Goal: Task Accomplishment & Management: Manage account settings

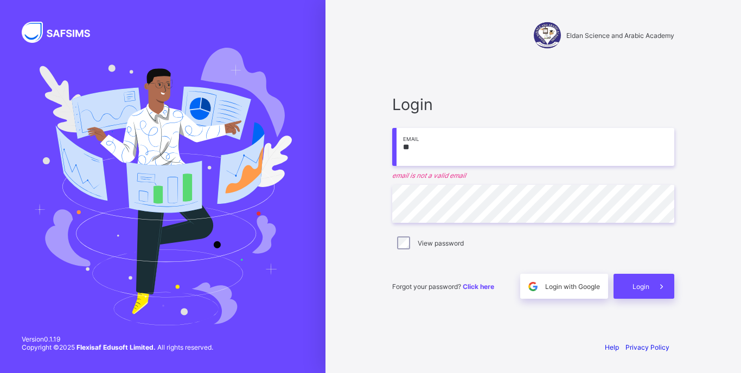
type input "*"
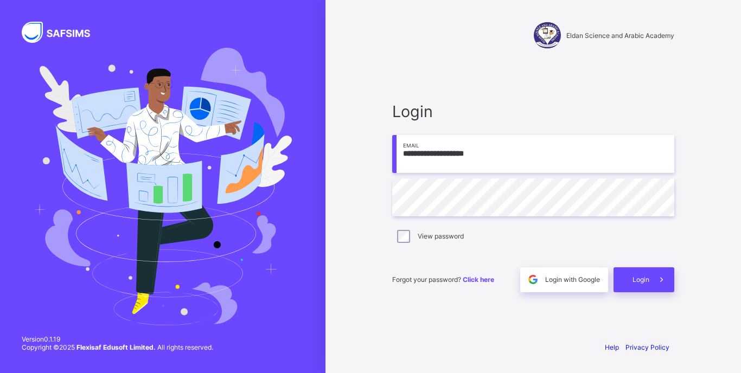
type input "**********"
click at [428, 237] on label "View password" at bounding box center [441, 236] width 46 height 8
click at [632, 278] on div "Login" at bounding box center [644, 279] width 61 height 25
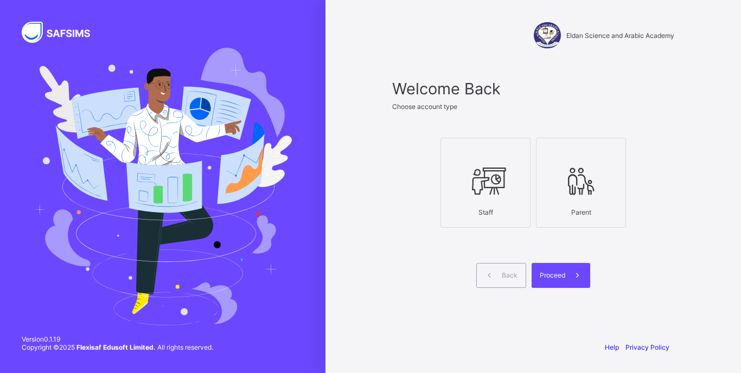
click at [496, 205] on div "Staff" at bounding box center [486, 212] width 78 height 19
click at [545, 280] on div "Proceed" at bounding box center [561, 275] width 59 height 25
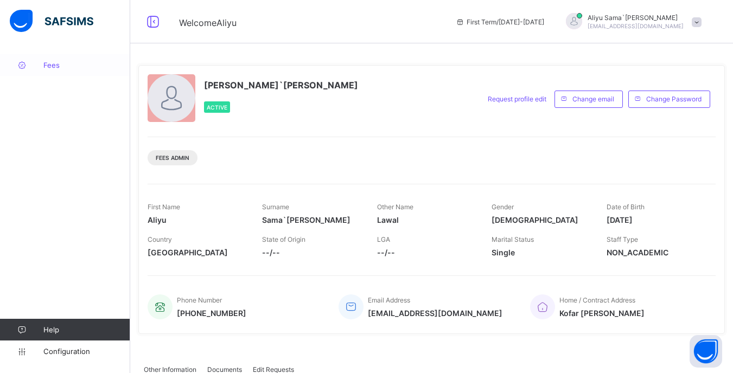
click at [56, 70] on link "Fees" at bounding box center [65, 65] width 130 height 22
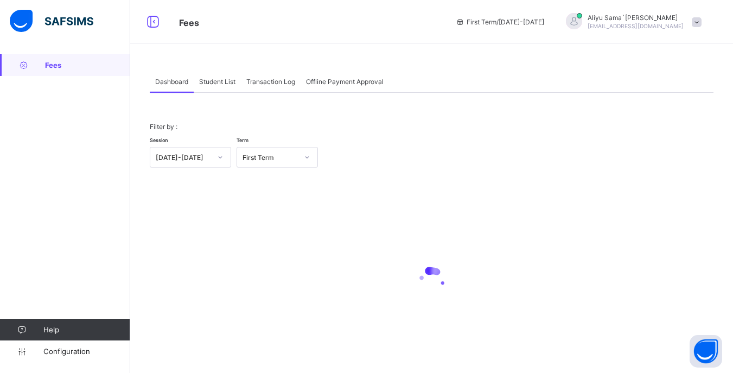
click at [228, 91] on div "Student List" at bounding box center [217, 82] width 47 height 22
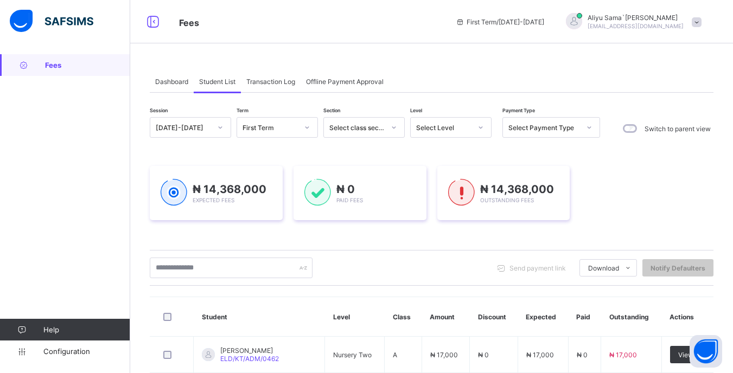
click at [167, 81] on span "Dashboard" at bounding box center [171, 82] width 33 height 8
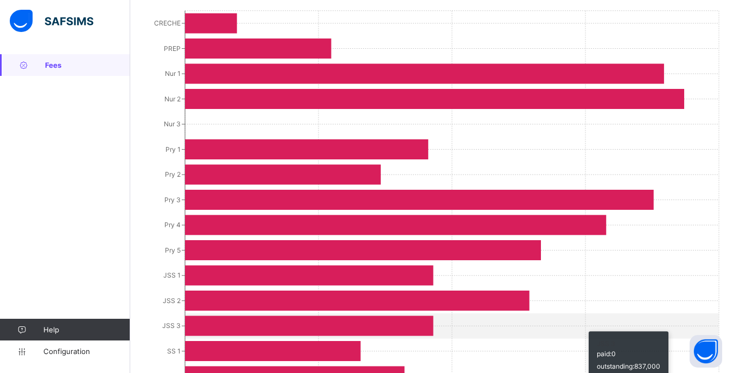
scroll to position [152, 0]
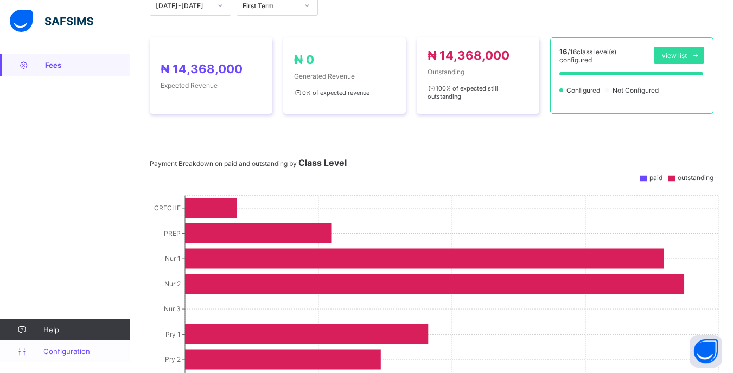
click at [89, 354] on span "Configuration" at bounding box center [86, 351] width 86 height 9
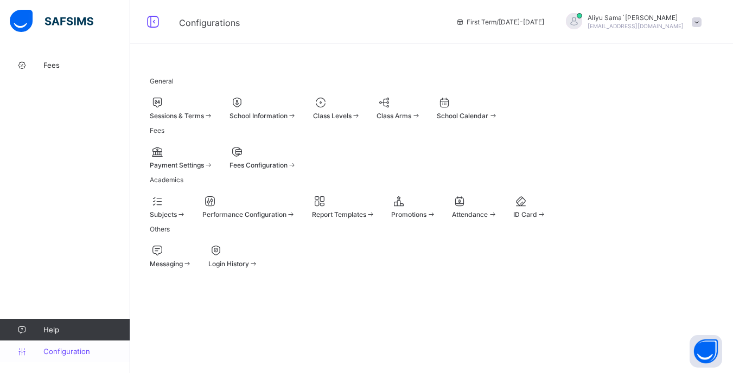
scroll to position [52, 0]
click at [64, 72] on link "Fees" at bounding box center [65, 65] width 130 height 22
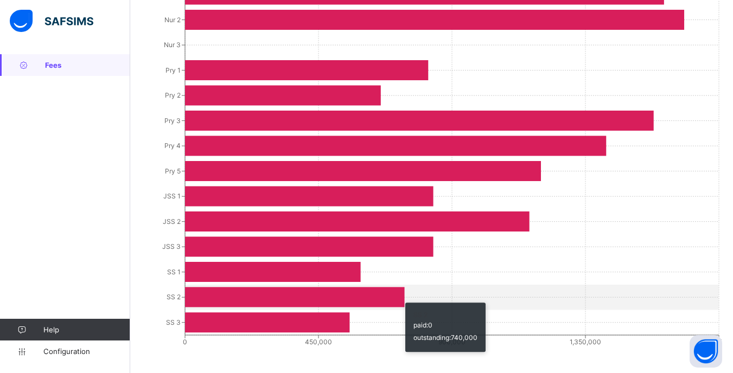
scroll to position [423, 0]
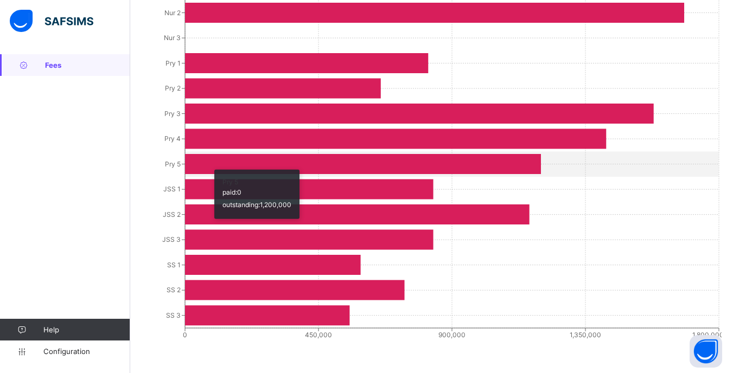
click at [209, 168] on icon at bounding box center [363, 164] width 356 height 20
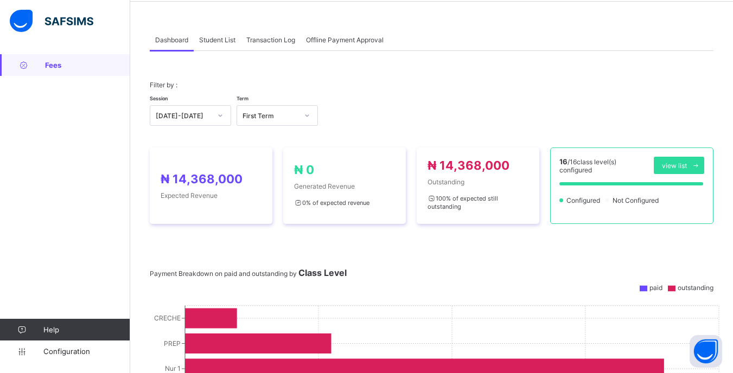
scroll to position [0, 0]
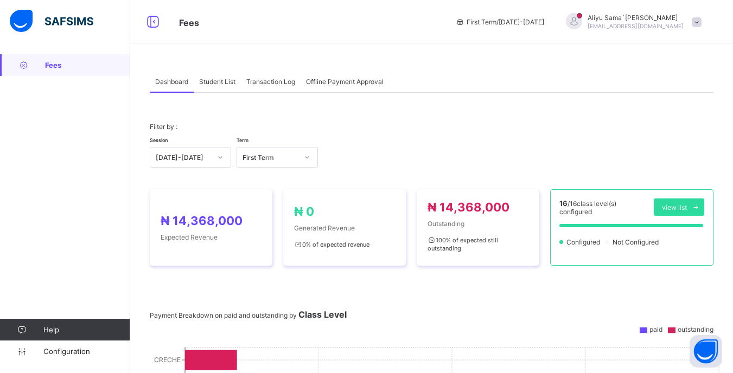
click at [222, 83] on span "Student List" at bounding box center [217, 82] width 36 height 8
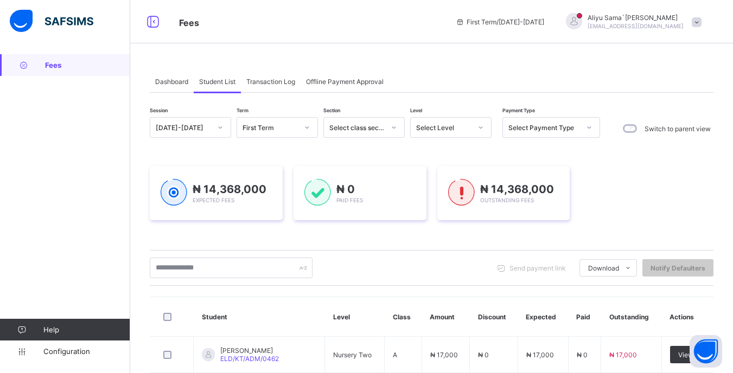
click at [443, 126] on div "Select Level" at bounding box center [443, 128] width 55 height 8
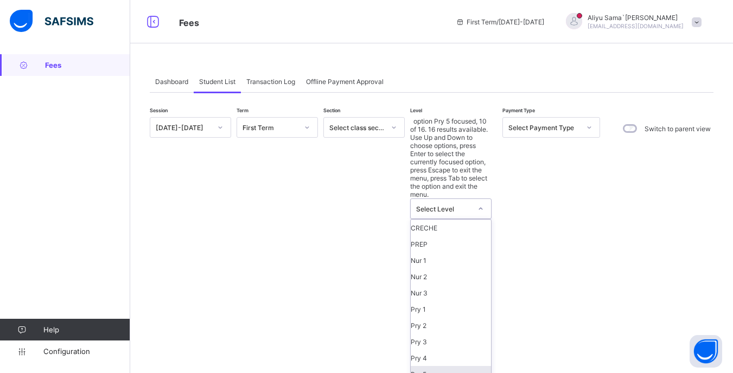
click at [434, 366] on div "Pry 5" at bounding box center [451, 374] width 80 height 16
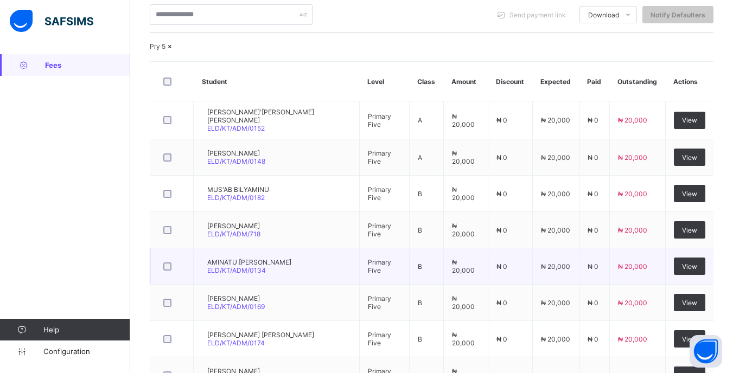
scroll to position [326, 0]
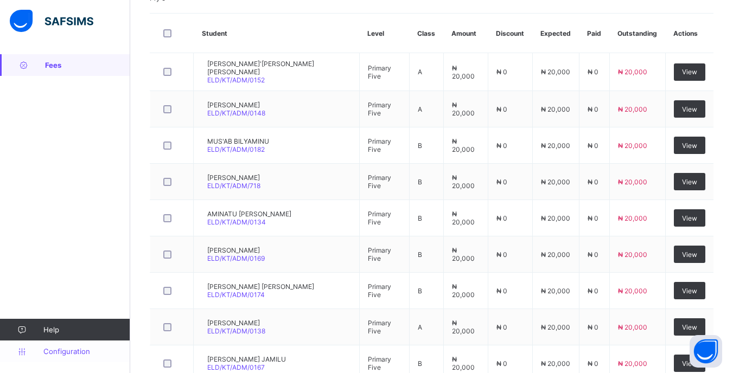
click at [68, 347] on link "Configuration" at bounding box center [65, 352] width 130 height 22
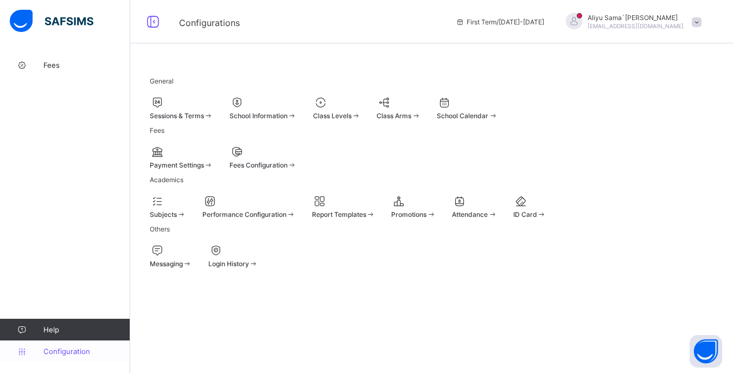
scroll to position [52, 0]
click at [296, 158] on span at bounding box center [263, 159] width 67 height 3
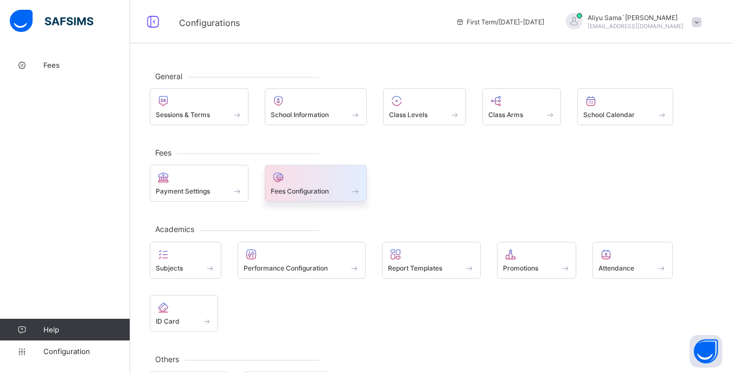
click at [335, 190] on div "Fees Configuration" at bounding box center [316, 191] width 91 height 9
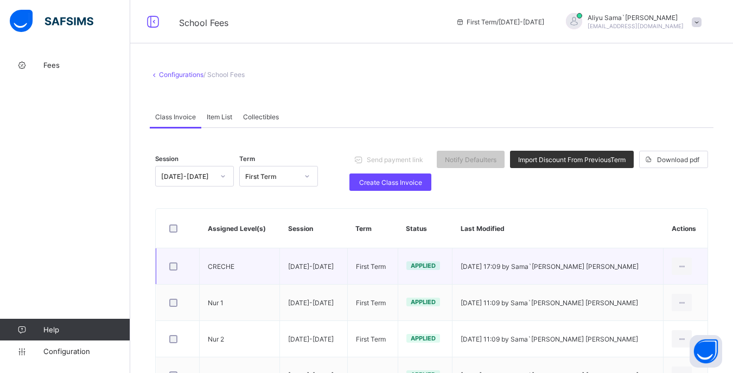
scroll to position [54, 0]
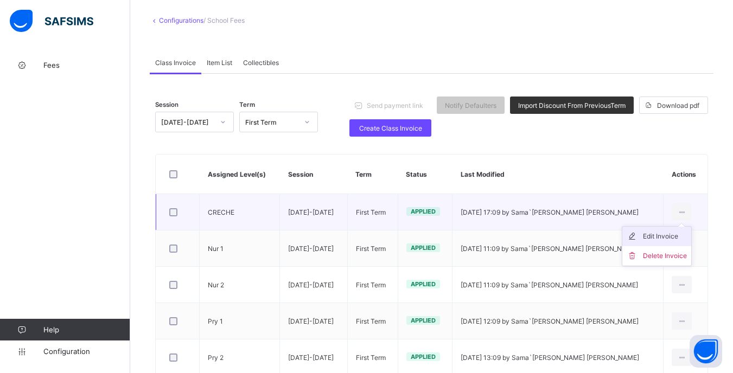
click at [677, 235] on div "Edit Invoice" at bounding box center [665, 236] width 44 height 11
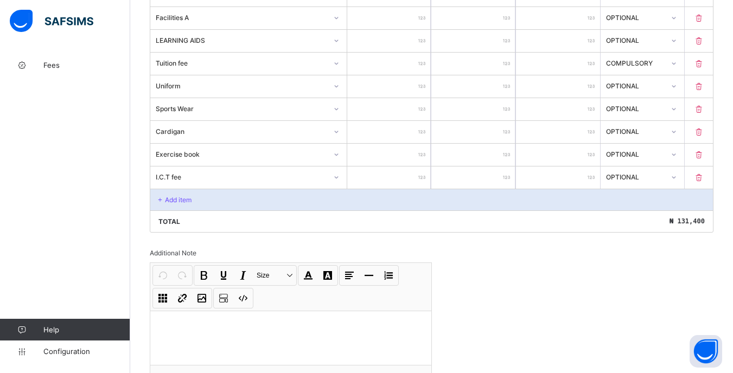
scroll to position [365, 0]
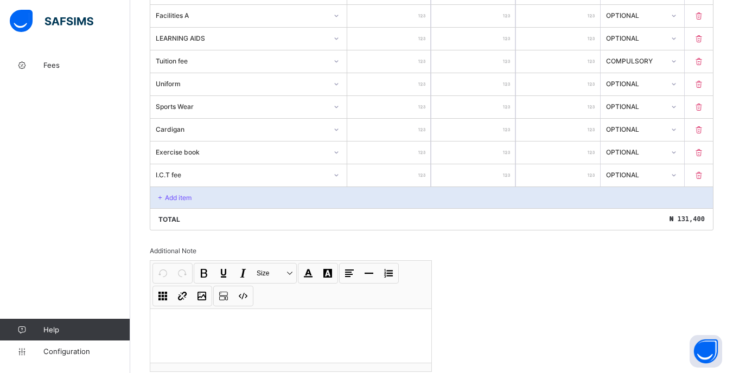
click at [188, 197] on p "Add item" at bounding box center [178, 198] width 27 height 8
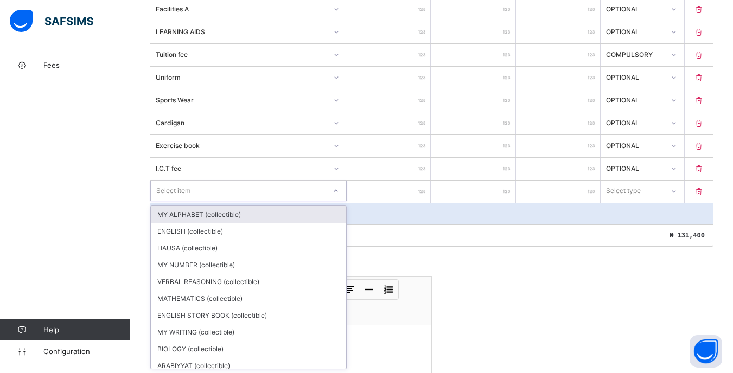
click at [226, 202] on div "option MY ALPHABET (collectible) focused, 1 of 24. 24 results available. Use Up…" at bounding box center [248, 192] width 197 height 22
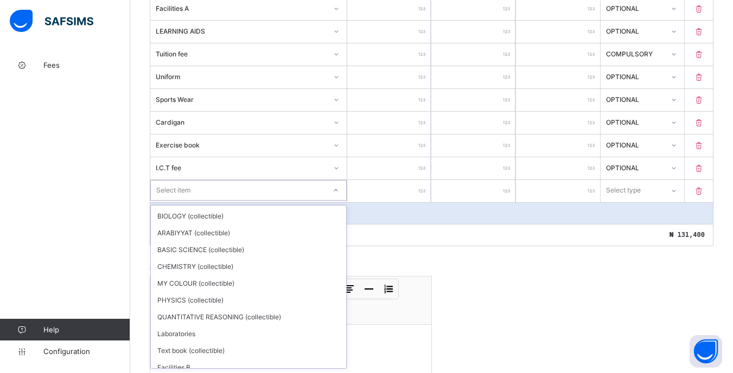
scroll to position [0, 0]
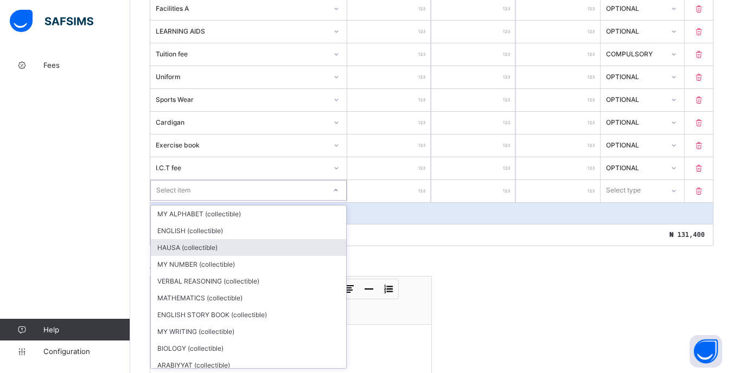
click at [476, 247] on div "Invoice template content Items that are set as compulsory will be available in …" at bounding box center [432, 124] width 564 height 606
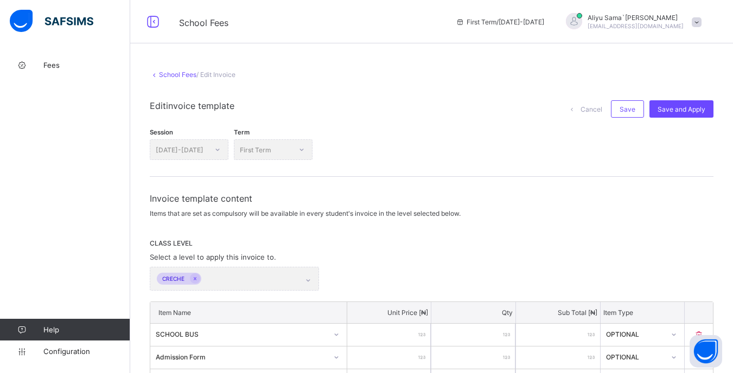
click at [161, 76] on link "School Fees" at bounding box center [177, 75] width 37 height 8
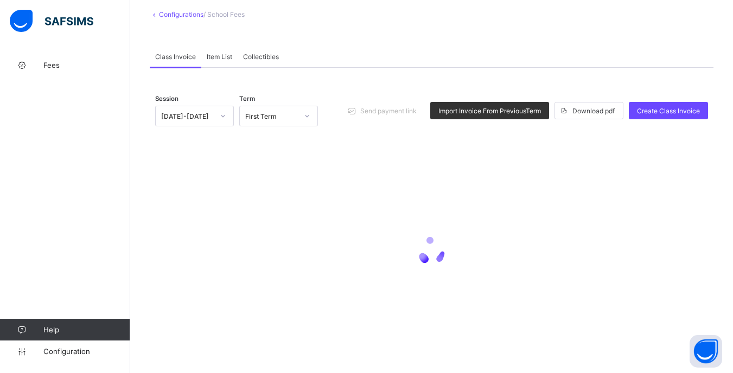
scroll to position [63, 0]
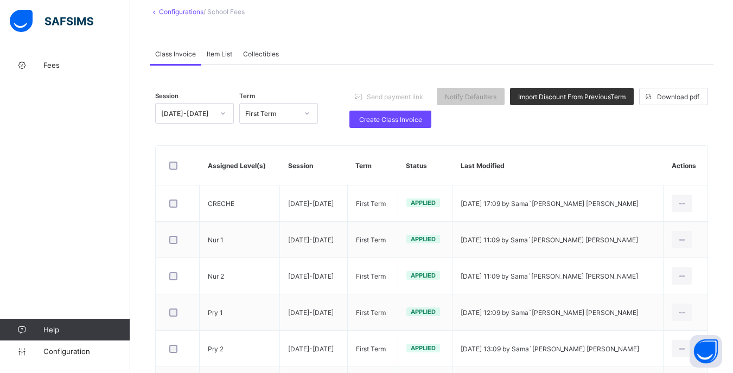
click at [228, 60] on div "Item List" at bounding box center [219, 54] width 36 height 22
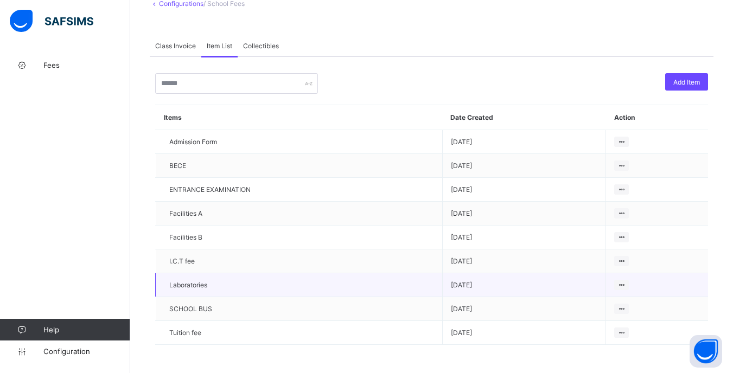
scroll to position [75, 0]
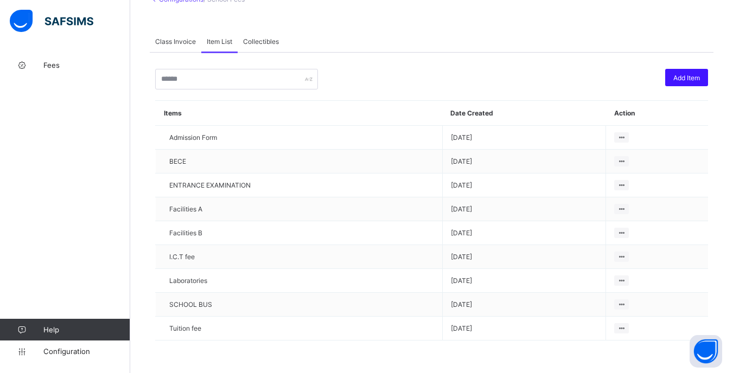
click at [677, 79] on div "Add Item" at bounding box center [686, 77] width 43 height 17
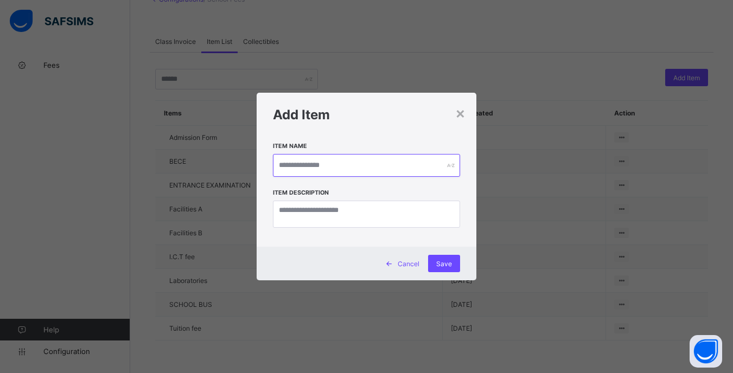
click at [399, 157] on input "text" at bounding box center [366, 165] width 187 height 23
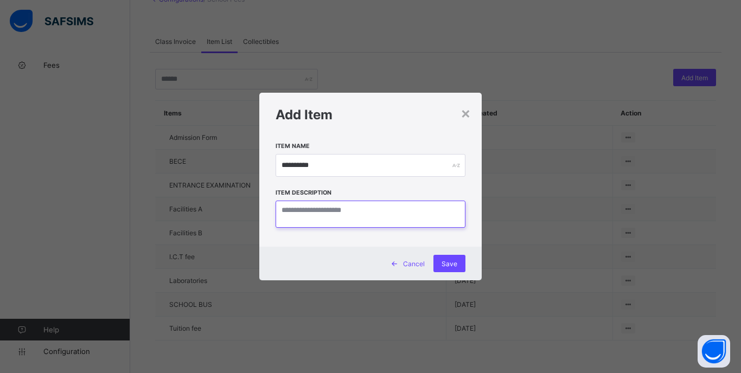
click at [359, 213] on textarea at bounding box center [371, 214] width 190 height 27
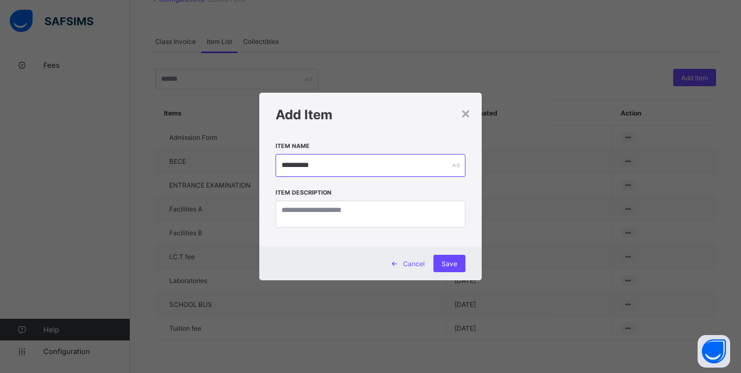
click at [362, 165] on input "**********" at bounding box center [371, 165] width 190 height 23
type input "*********"
click at [446, 263] on span "Save" at bounding box center [450, 264] width 16 height 8
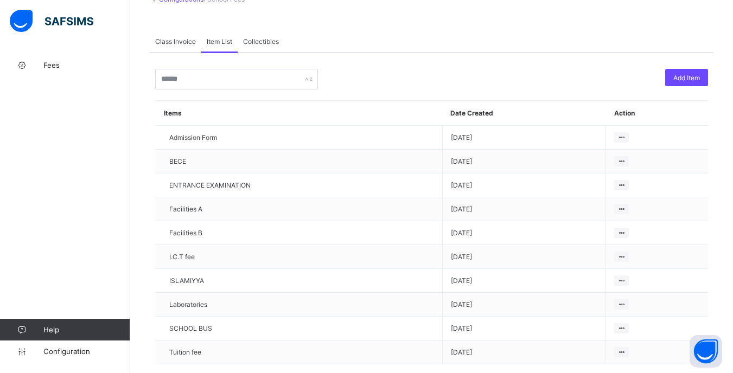
click at [186, 40] on span "Class Invoice" at bounding box center [175, 41] width 41 height 8
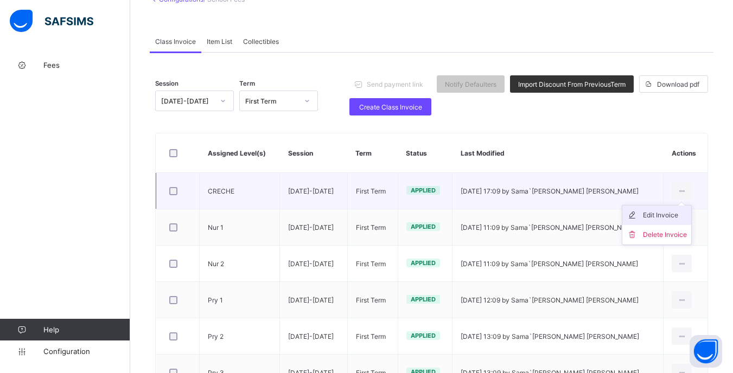
click at [669, 214] on div "Edit Invoice" at bounding box center [665, 215] width 44 height 11
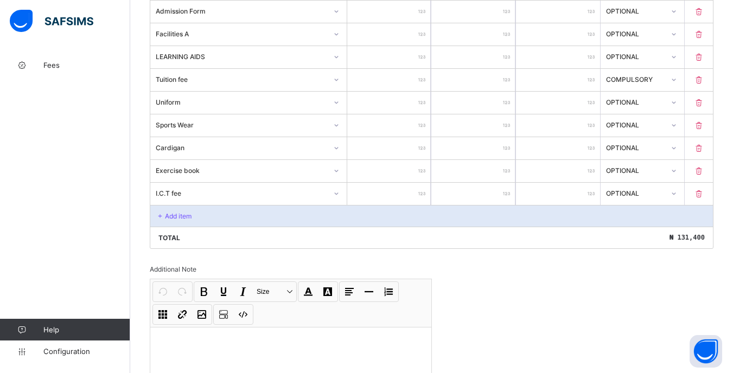
scroll to position [365, 0]
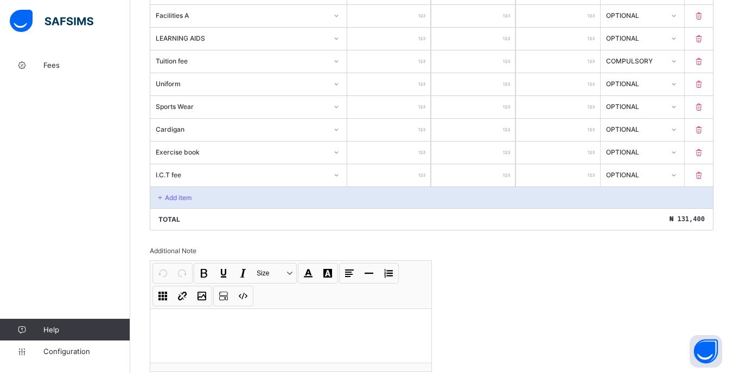
click at [179, 197] on p "Add item" at bounding box center [178, 198] width 27 height 8
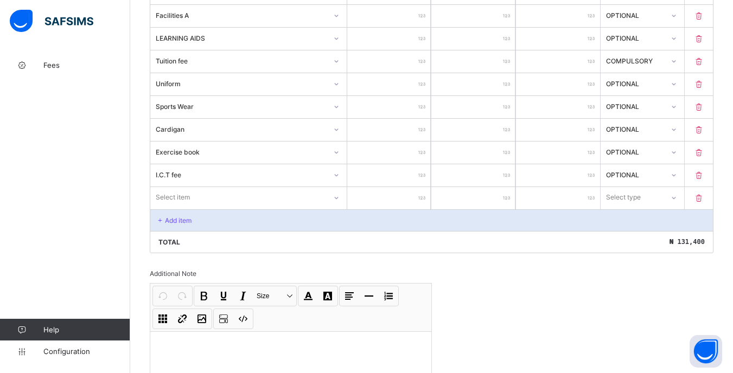
click at [326, 198] on div "Select item" at bounding box center [238, 197] width 176 height 15
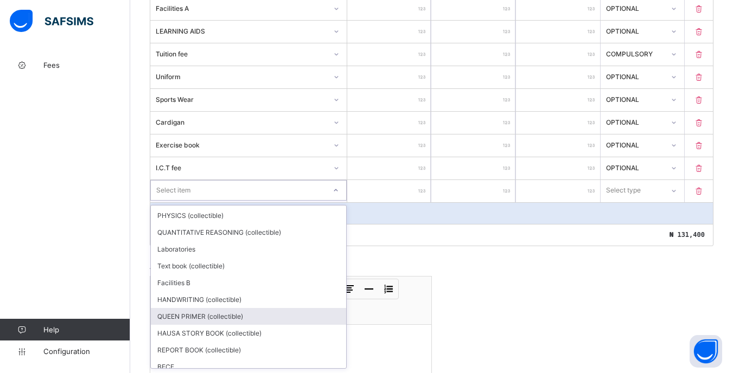
scroll to position [258, 0]
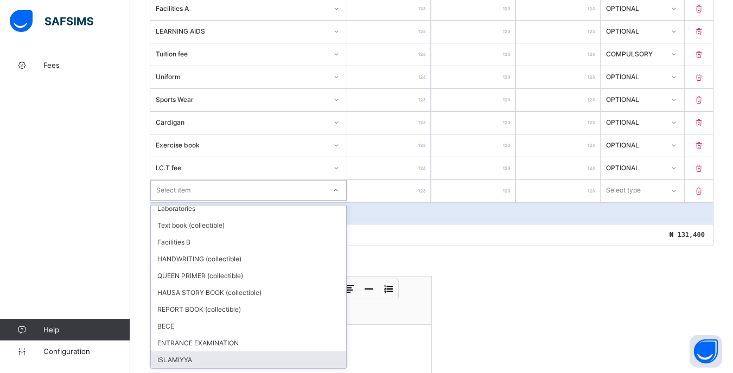
click at [205, 363] on div "ISLAMIYYA" at bounding box center [248, 360] width 195 height 17
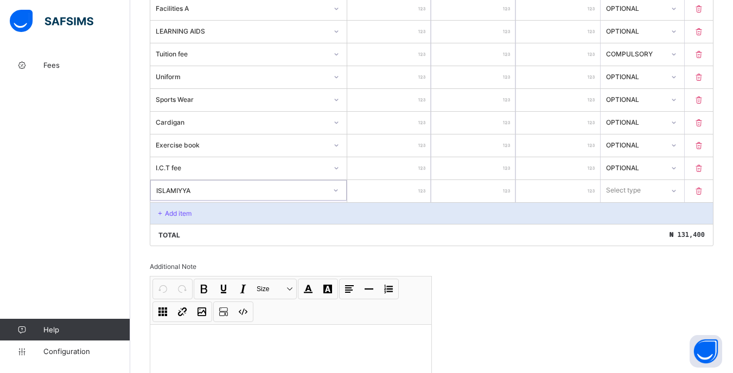
click at [400, 188] on input "number" at bounding box center [389, 191] width 84 height 22
type input "*"
type input "**"
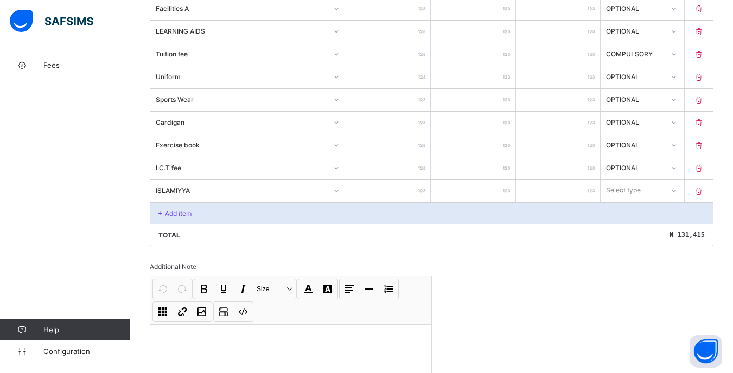
type input "***"
type input "****"
type input "*****"
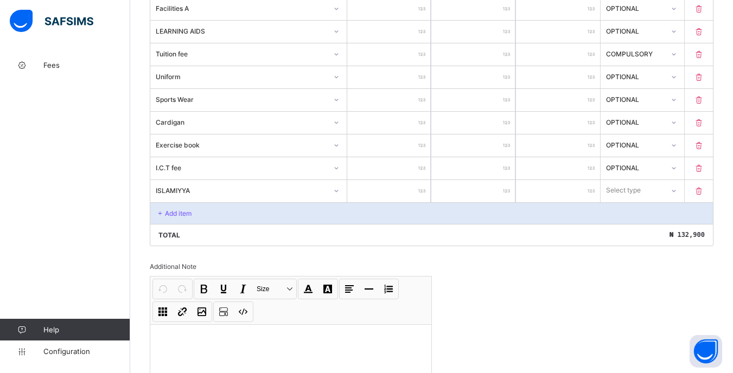
type input "*****"
click at [677, 196] on div at bounding box center [673, 190] width 18 height 17
click at [672, 237] on div "Optional" at bounding box center [642, 230] width 83 height 17
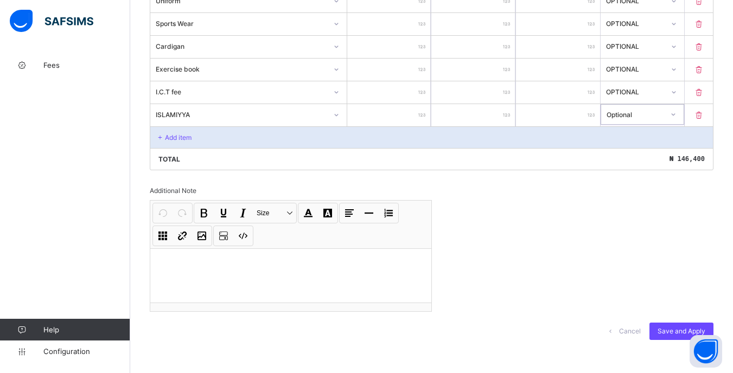
scroll to position [453, 0]
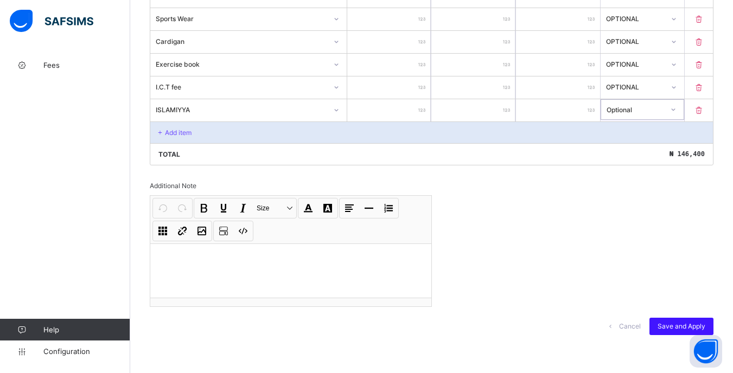
click at [700, 324] on span "Save and Apply" at bounding box center [682, 326] width 48 height 8
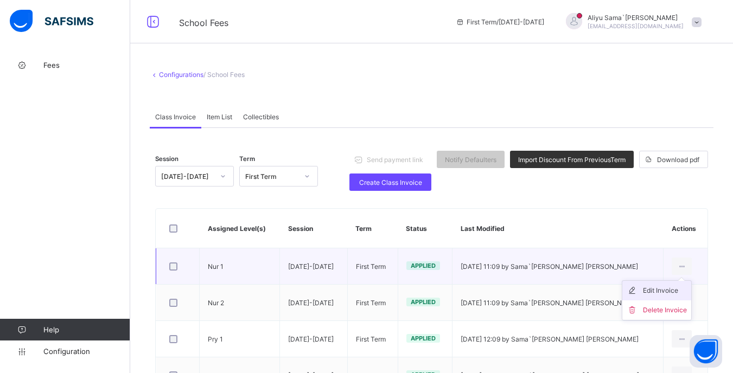
click at [668, 298] on li "Edit Invoice" at bounding box center [656, 291] width 69 height 20
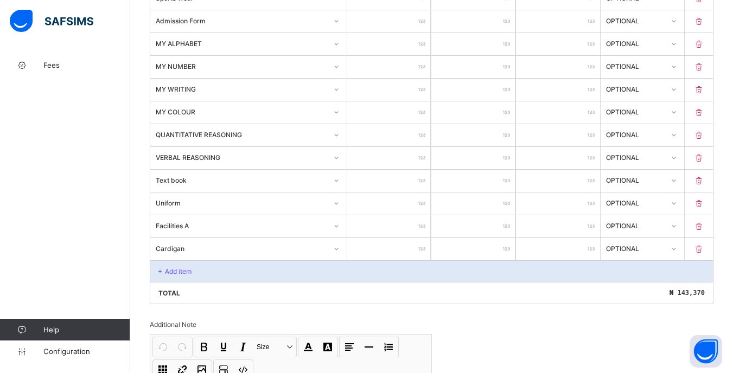
scroll to position [635, 0]
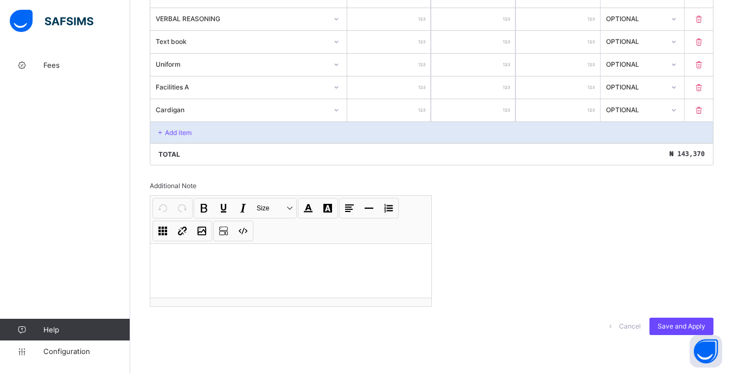
click at [175, 137] on div "Add item" at bounding box center [431, 133] width 563 height 22
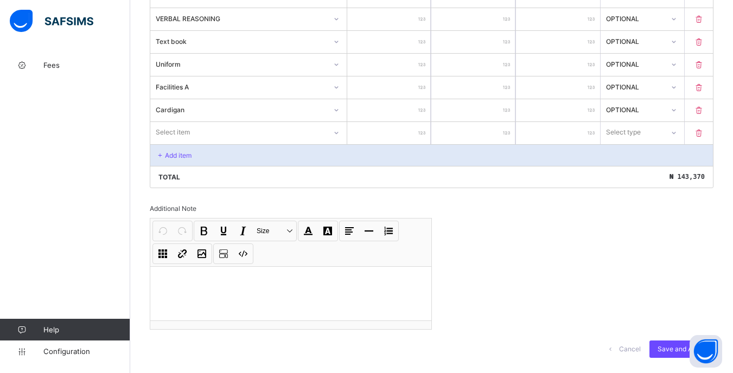
click at [335, 133] on div at bounding box center [336, 132] width 18 height 17
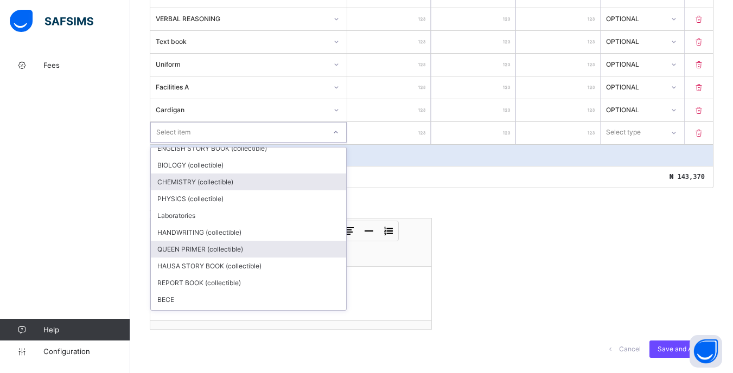
scroll to position [106, 0]
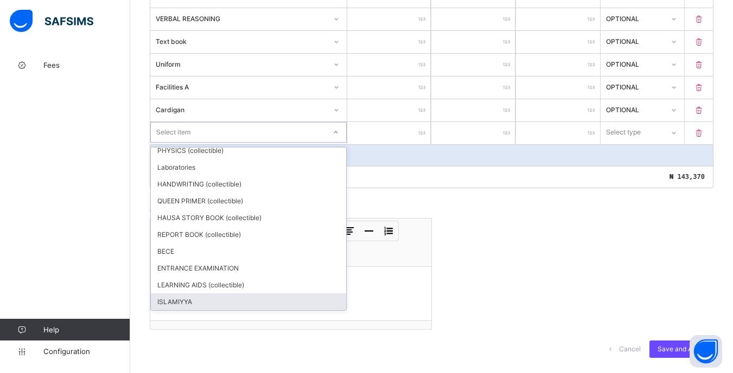
click at [247, 298] on div "ISLAMIYYA" at bounding box center [248, 302] width 195 height 17
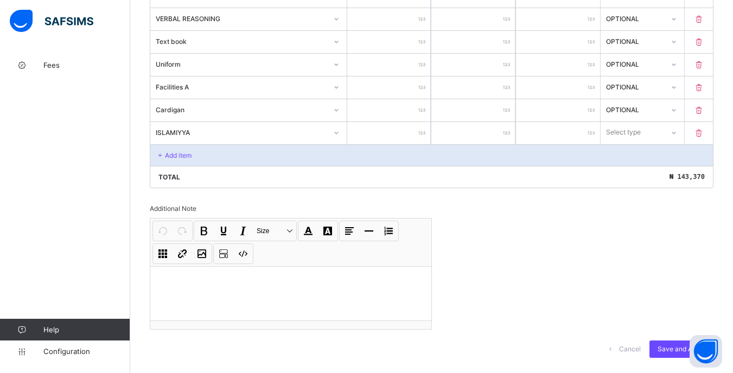
click at [392, 132] on input "number" at bounding box center [389, 133] width 84 height 22
type input "**"
type input "****"
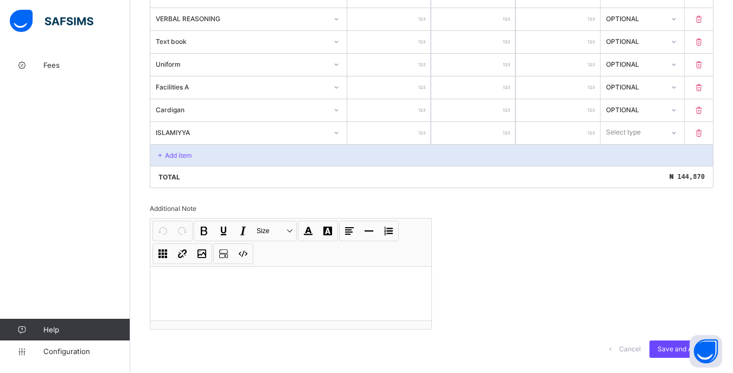
type input "*****"
click at [660, 135] on div "Select type" at bounding box center [632, 132] width 63 height 15
click at [660, 174] on div "Optional" at bounding box center [642, 172] width 83 height 17
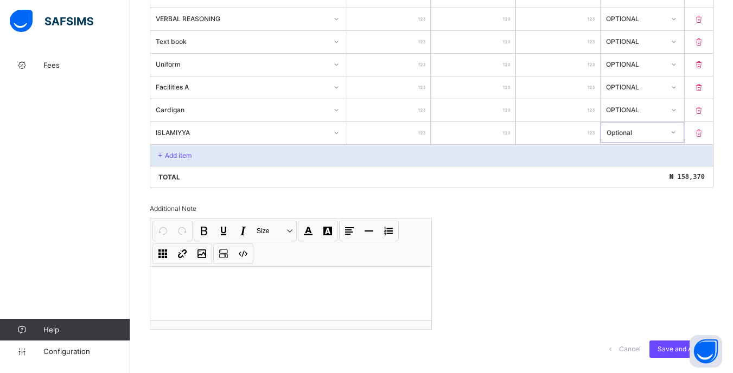
scroll to position [658, 0]
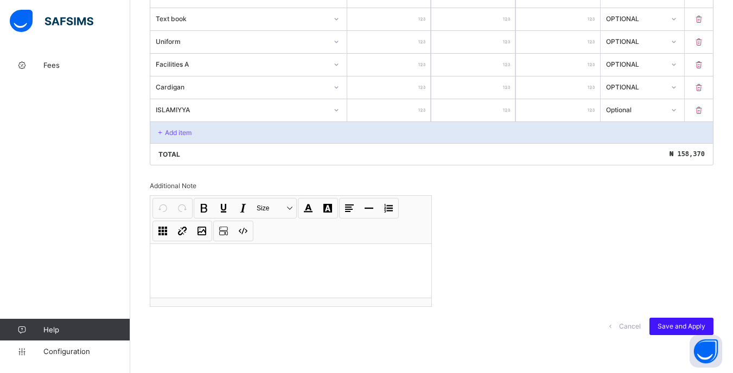
click at [680, 329] on span "Save and Apply" at bounding box center [682, 326] width 48 height 8
click at [696, 325] on span "Save and Apply" at bounding box center [682, 326] width 48 height 8
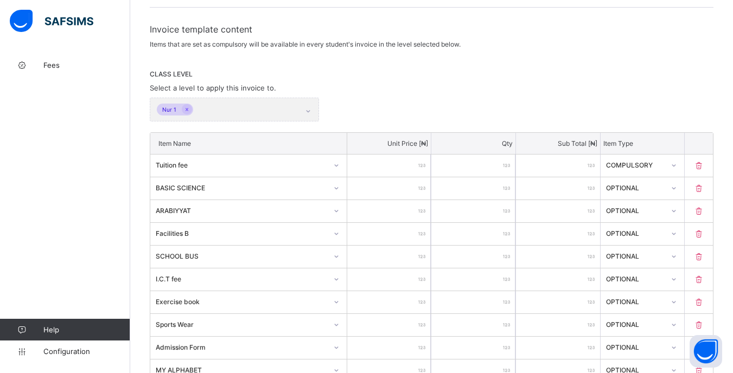
scroll to position [0, 0]
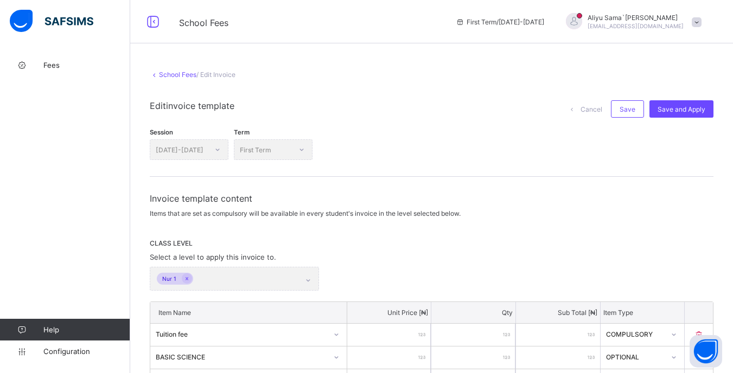
click at [166, 75] on link "School Fees" at bounding box center [177, 75] width 37 height 8
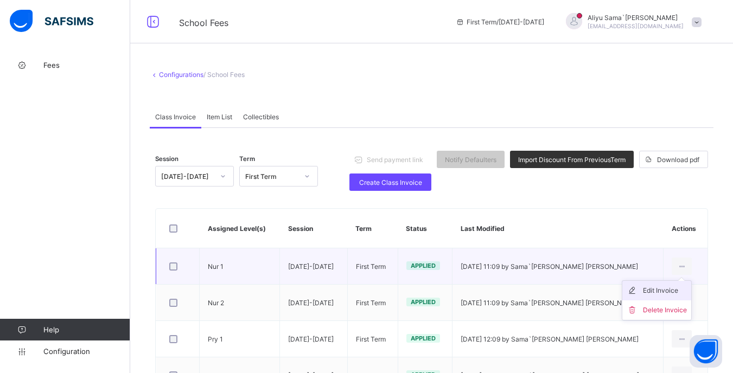
click at [664, 291] on div "Edit Invoice" at bounding box center [665, 290] width 44 height 11
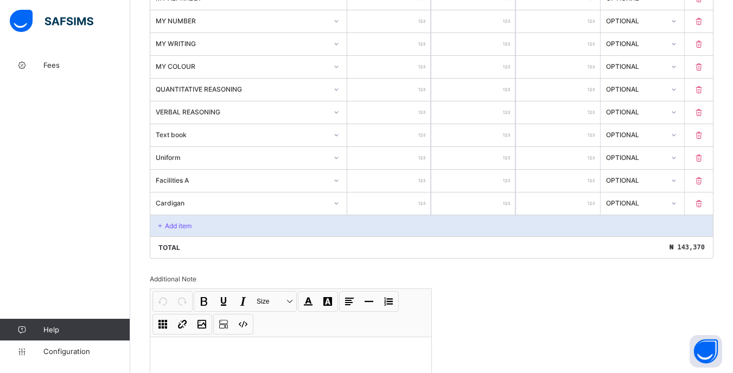
scroll to position [580, 0]
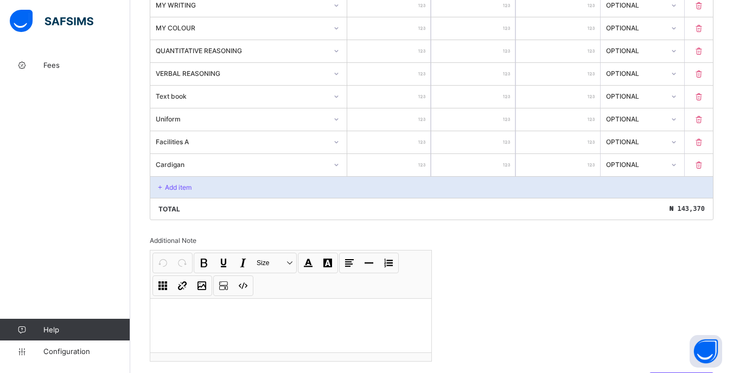
click at [176, 183] on p "Add item" at bounding box center [178, 187] width 27 height 8
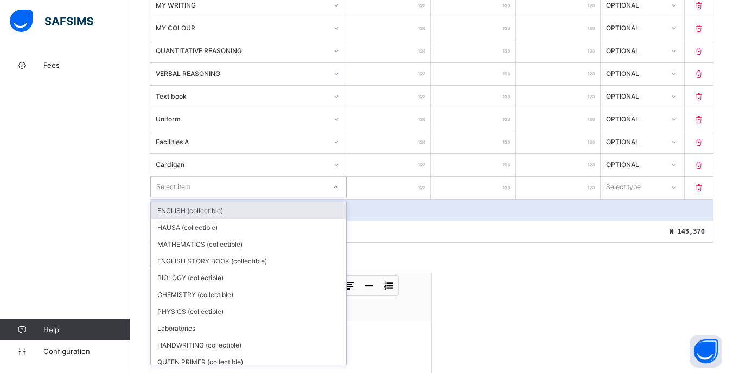
click at [321, 183] on div "Select item" at bounding box center [238, 187] width 175 height 15
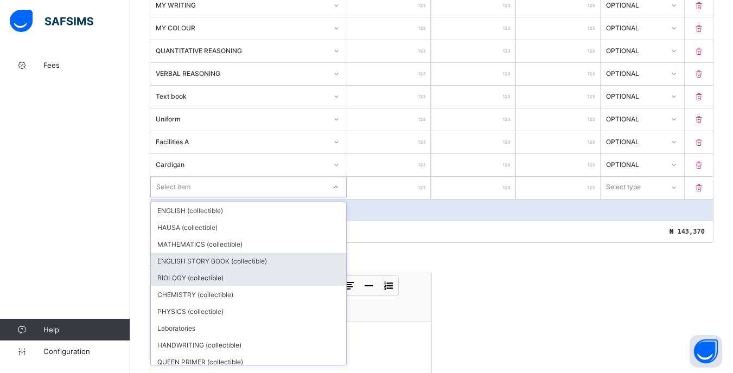
scroll to position [106, 0]
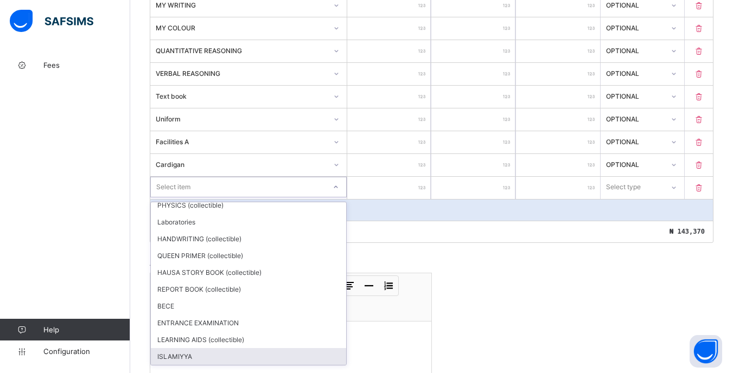
click at [222, 354] on div "ISLAMIYYA" at bounding box center [248, 356] width 195 height 17
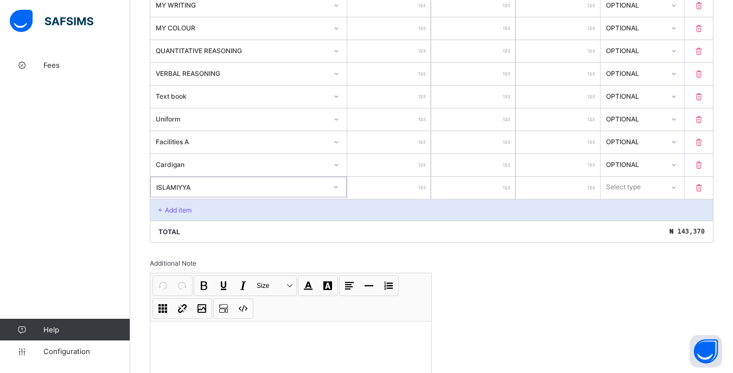
click at [395, 180] on input "number" at bounding box center [389, 188] width 84 height 22
type input "*"
type input "**"
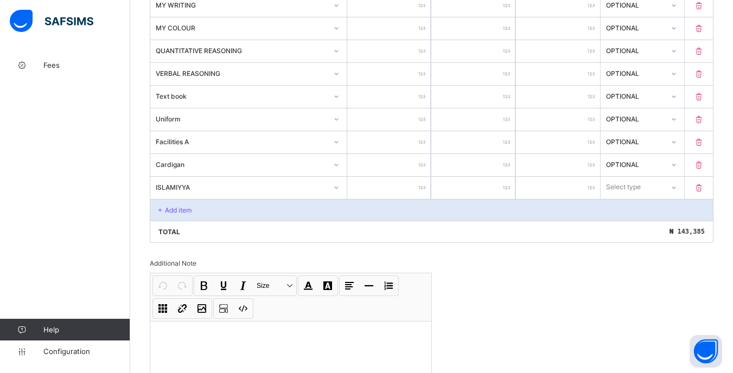
type input "*****"
click at [625, 187] on div "Select type" at bounding box center [623, 187] width 35 height 21
click at [622, 232] on div "Optional" at bounding box center [642, 227] width 83 height 17
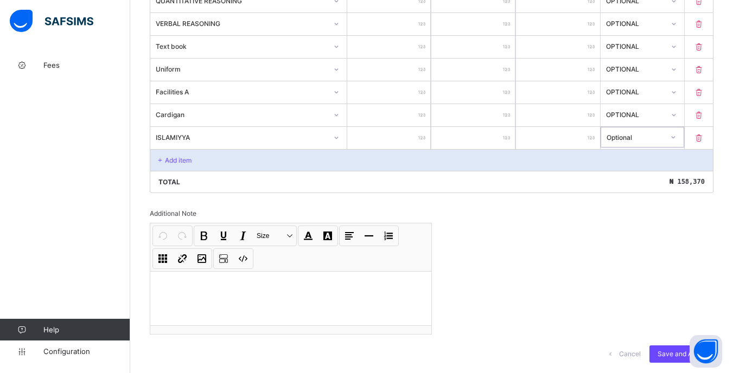
scroll to position [634, 0]
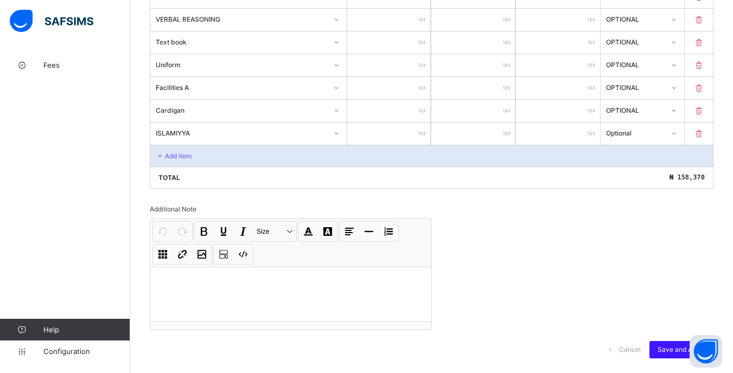
click at [678, 348] on span "Save and Apply" at bounding box center [682, 350] width 48 height 8
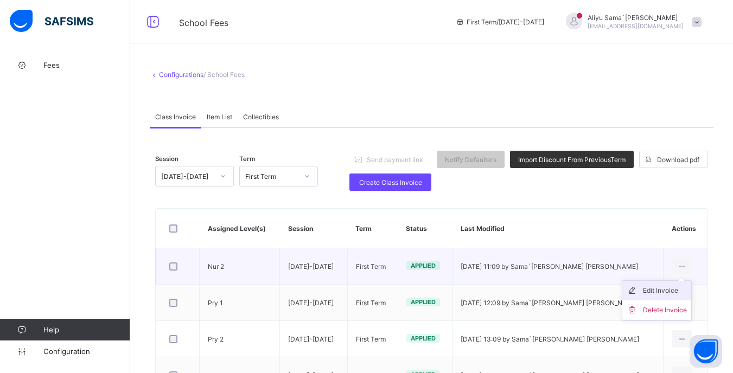
click at [671, 288] on div "Edit Invoice" at bounding box center [665, 290] width 44 height 11
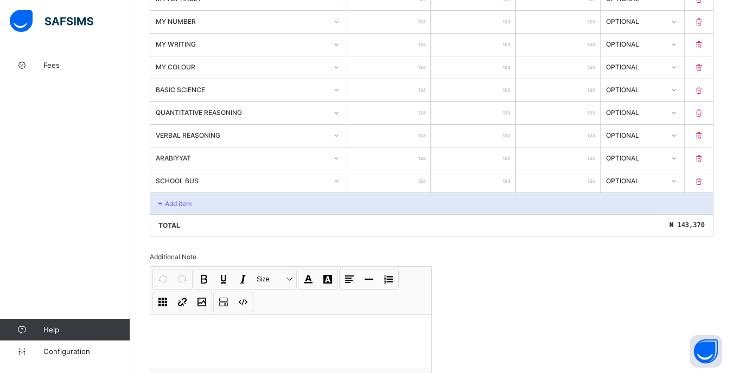
scroll to position [635, 0]
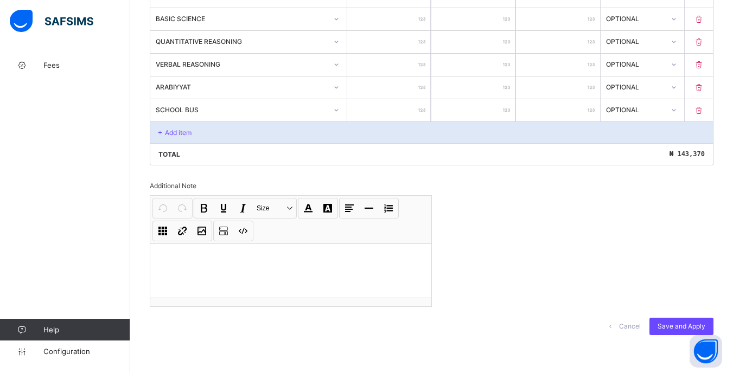
click at [174, 125] on div "Add item" at bounding box center [431, 133] width 563 height 22
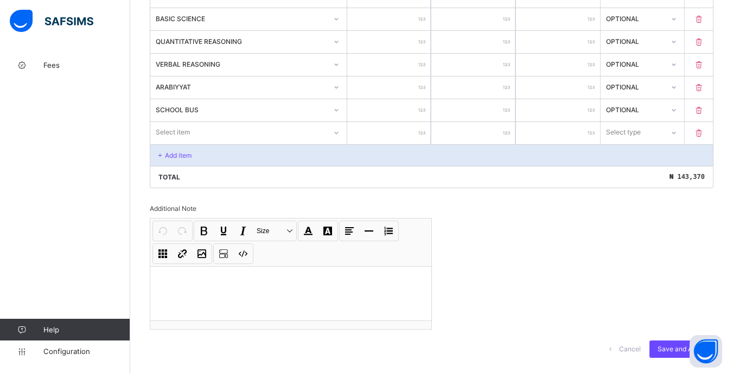
click at [206, 130] on div "Select item" at bounding box center [238, 132] width 176 height 15
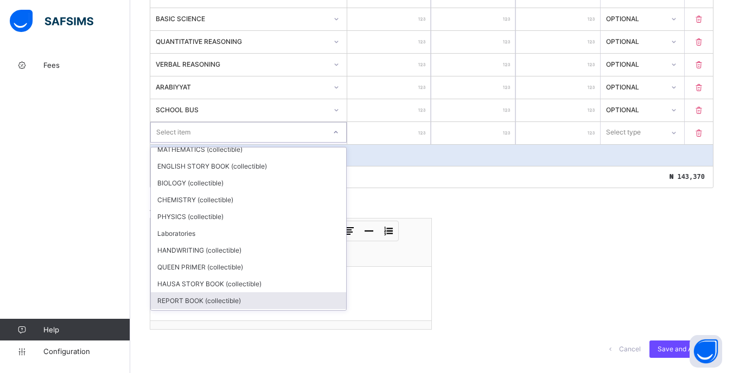
scroll to position [106, 0]
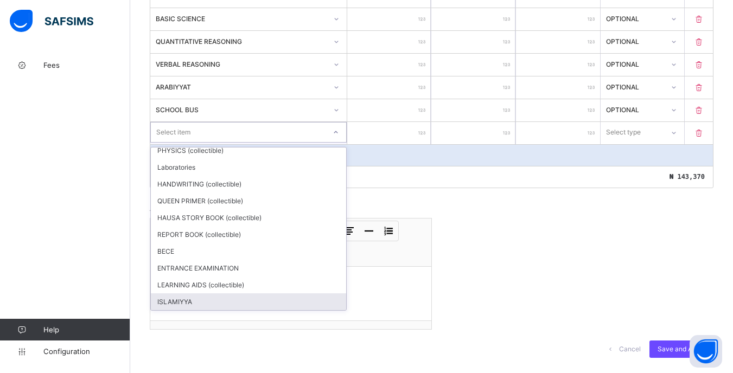
click at [220, 307] on div "ISLAMIYYA" at bounding box center [248, 302] width 195 height 17
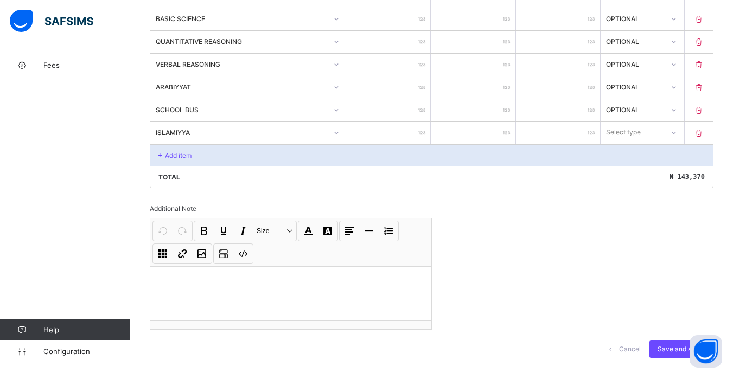
click at [368, 132] on input "number" at bounding box center [389, 133] width 84 height 22
type input "*"
type input "**"
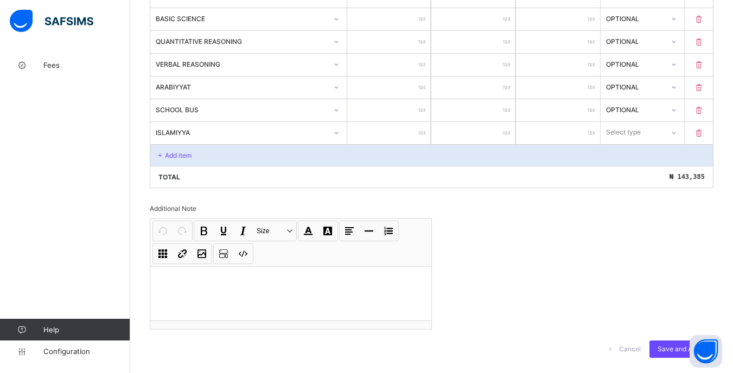
type input "****"
type input "*****"
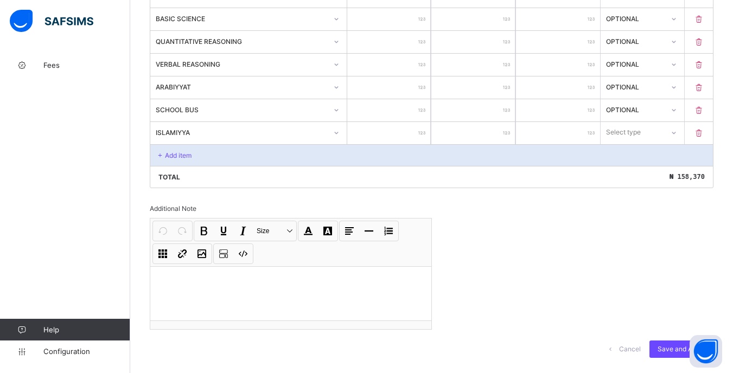
click at [672, 131] on div at bounding box center [674, 132] width 21 height 21
click at [666, 174] on div "Optional" at bounding box center [642, 172] width 83 height 17
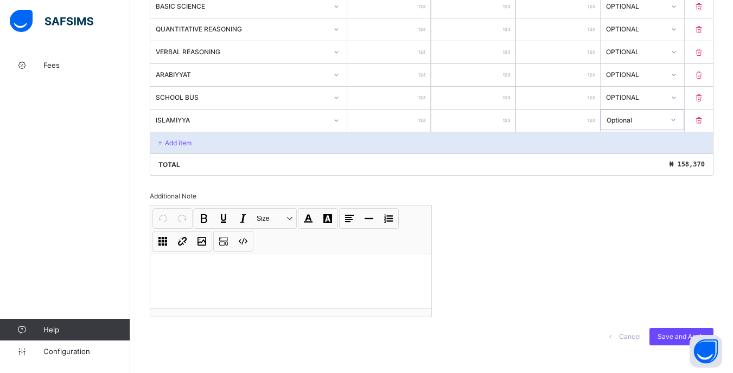
scroll to position [658, 0]
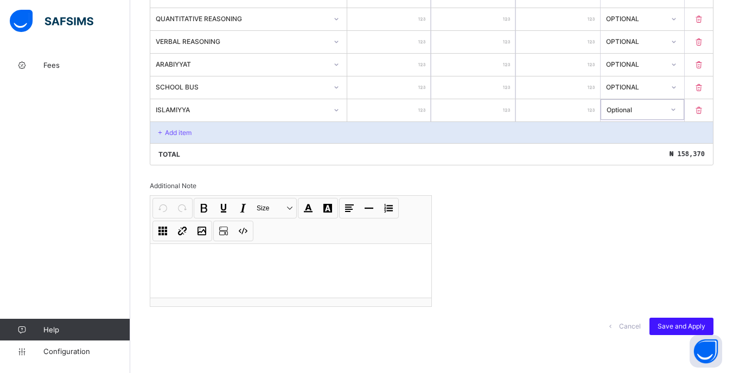
click at [681, 323] on span "Save and Apply" at bounding box center [682, 326] width 48 height 8
click at [477, 315] on div "Cancel Save and Apply" at bounding box center [432, 326] width 564 height 39
click at [690, 326] on div "Save and Apply" at bounding box center [681, 326] width 64 height 17
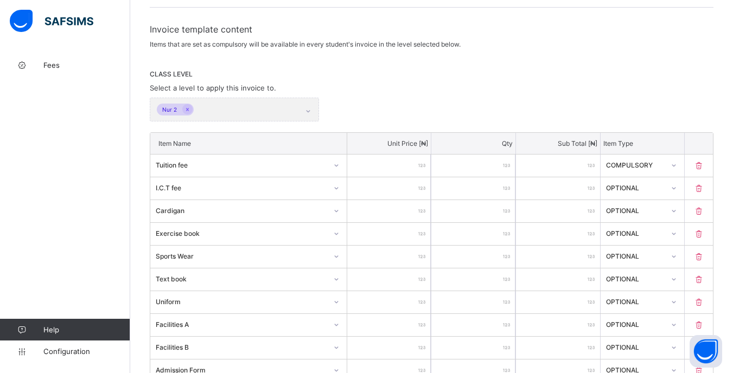
scroll to position [0, 0]
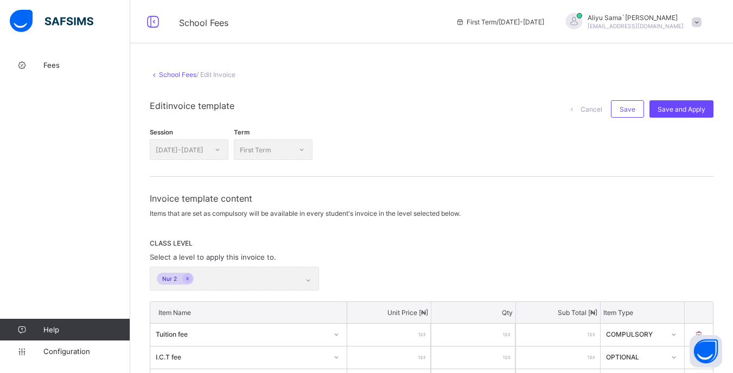
click at [171, 75] on link "School Fees" at bounding box center [177, 75] width 37 height 8
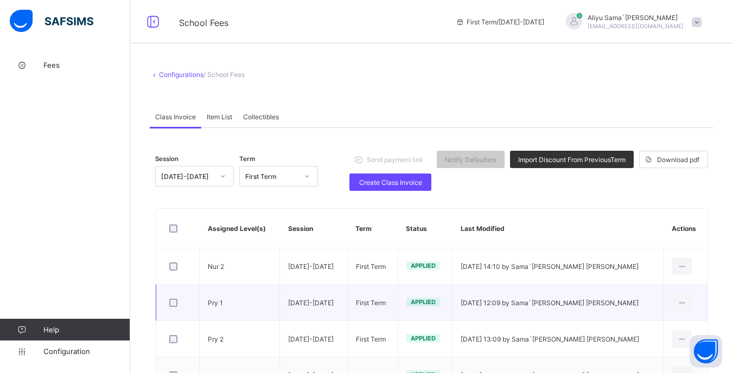
scroll to position [54, 0]
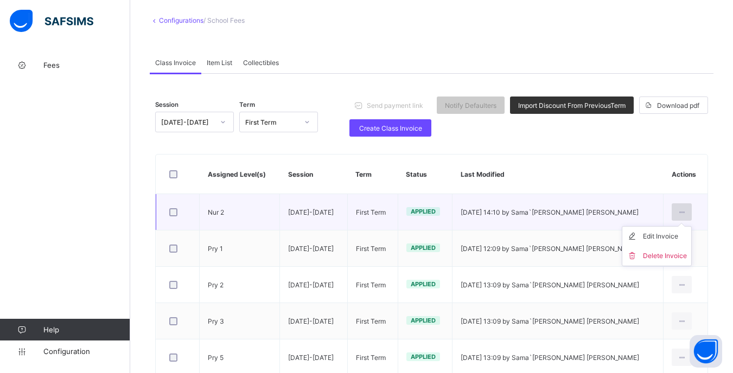
click at [676, 213] on div at bounding box center [682, 211] width 20 height 17
click at [666, 238] on div "Edit Invoice" at bounding box center [665, 236] width 44 height 11
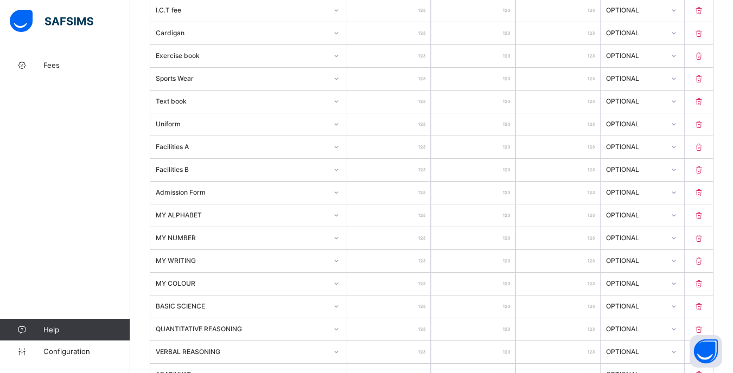
scroll to position [658, 0]
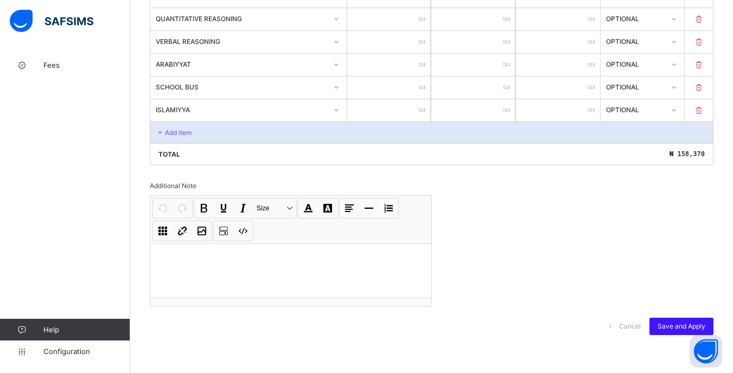
click at [679, 324] on span "Save and Apply" at bounding box center [682, 326] width 48 height 8
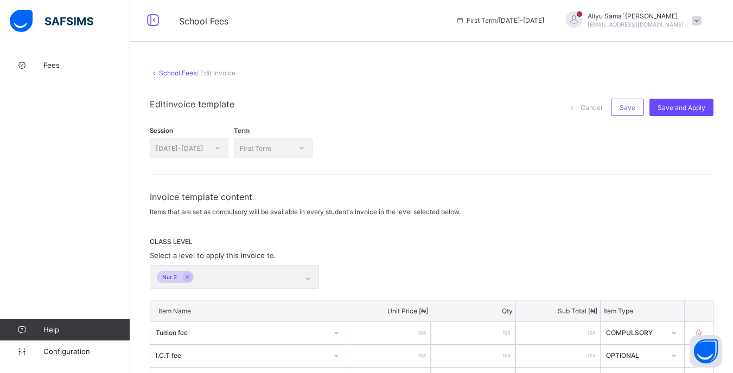
scroll to position [0, 0]
